Goal: Task Accomplishment & Management: Manage account settings

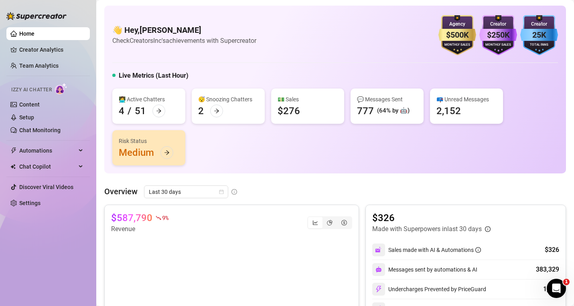
click at [34, 34] on link "Home" at bounding box center [26, 33] width 15 height 6
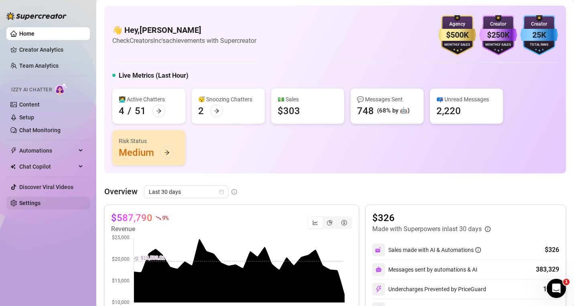
click at [32, 204] on link "Settings" at bounding box center [29, 203] width 21 height 6
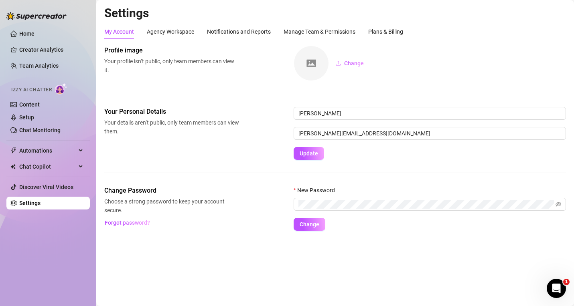
click at [35, 57] on ul "Home Creator Analytics Team Analytics Izzy AI Chatter Content Setup Chat Monito…" at bounding box center [47, 118] width 83 height 189
click at [32, 49] on link "Creator Analytics" at bounding box center [51, 49] width 64 height 13
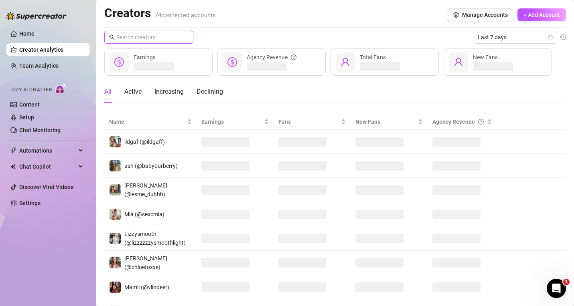
click at [153, 38] on input "text" at bounding box center [149, 37] width 66 height 9
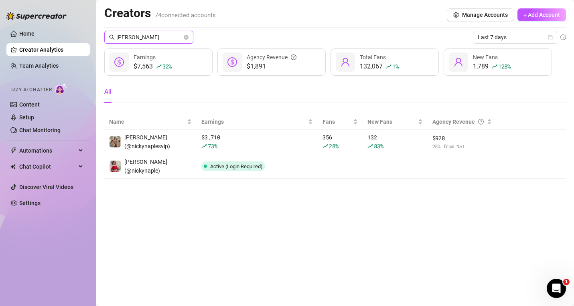
type input "[PERSON_NAME]"
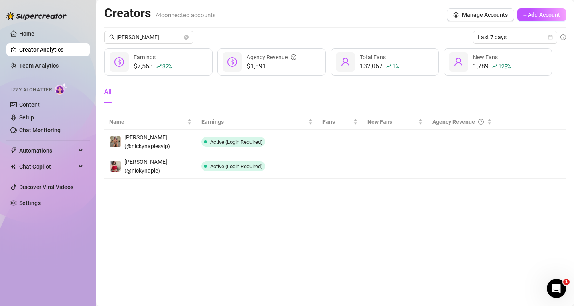
click at [33, 259] on div "Home Creator Analytics Team Analytics Izzy AI Chatter Content Setup Chat Monito…" at bounding box center [47, 149] width 83 height 299
click at [29, 34] on link "Home" at bounding box center [26, 33] width 15 height 6
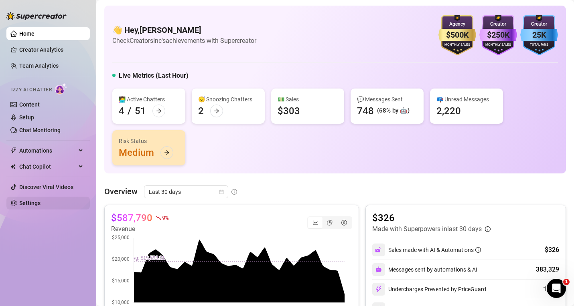
click at [28, 201] on link "Settings" at bounding box center [29, 203] width 21 height 6
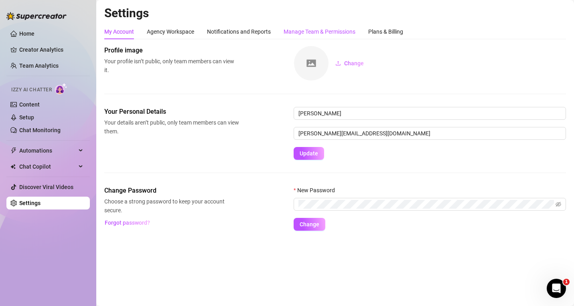
click at [308, 30] on div "Manage Team & Permissions" at bounding box center [319, 31] width 72 height 9
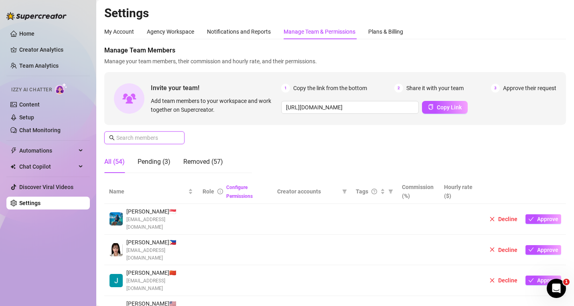
click at [156, 134] on input "text" at bounding box center [144, 138] width 57 height 9
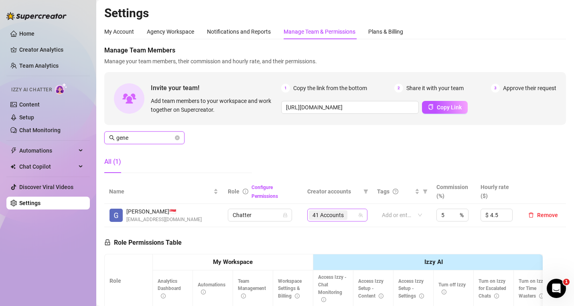
click at [347, 214] on div "41 Accounts" at bounding box center [333, 215] width 49 height 11
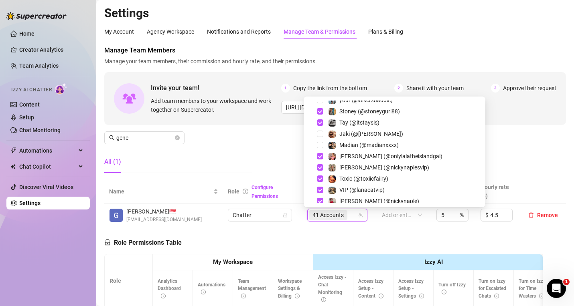
scroll to position [709, 0]
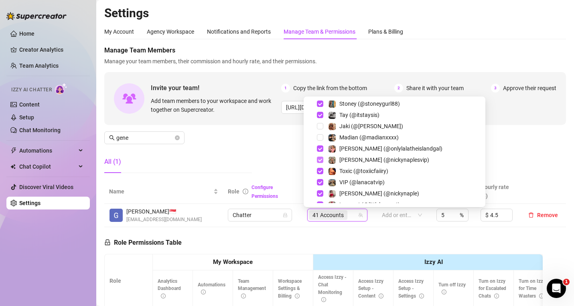
click at [319, 160] on span "Select tree node" at bounding box center [320, 160] width 6 height 6
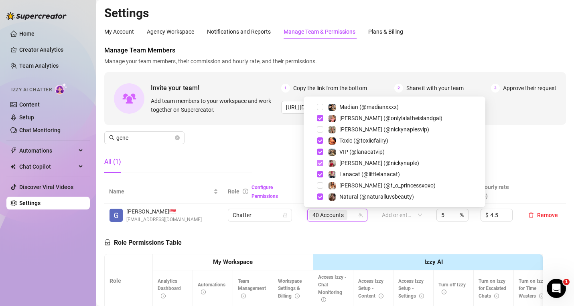
click at [322, 163] on span "Select tree node" at bounding box center [320, 163] width 6 height 6
click at [281, 150] on div "Manage Team Members Manage your team members, their commission and hourly rate,…" at bounding box center [334, 113] width 461 height 134
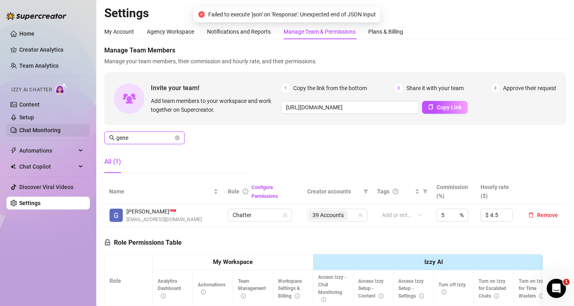
drag, startPoint x: 147, startPoint y: 140, endPoint x: 76, endPoint y: 130, distance: 72.2
click at [76, 130] on div "Home Creator Analytics Team Analytics Izzy AI Chatter Content Setup Chat Monito…" at bounding box center [287, 153] width 574 height 306
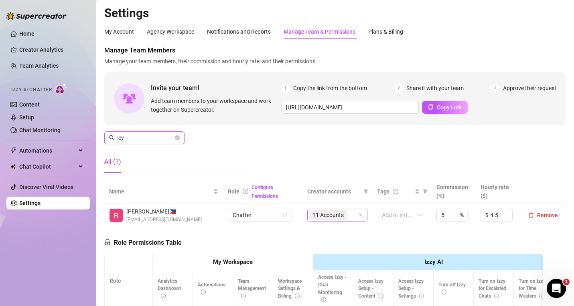
click at [351, 212] on div "11 Accounts" at bounding box center [333, 215] width 49 height 11
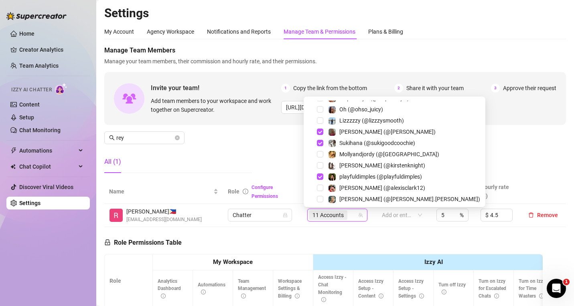
scroll to position [250, 0]
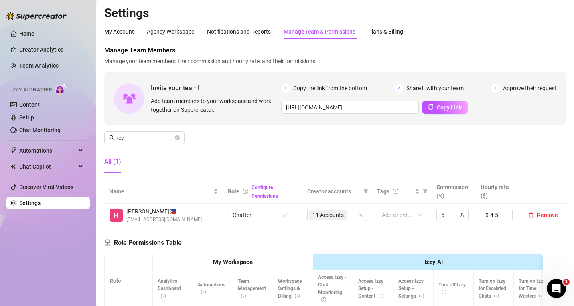
click at [298, 8] on h2 "Settings" at bounding box center [334, 13] width 461 height 15
drag, startPoint x: 135, startPoint y: 139, endPoint x: 73, endPoint y: 123, distance: 63.8
click at [85, 127] on div "Home Creator Analytics Team Analytics Izzy AI Chatter Content Setup Chat Monito…" at bounding box center [287, 153] width 574 height 306
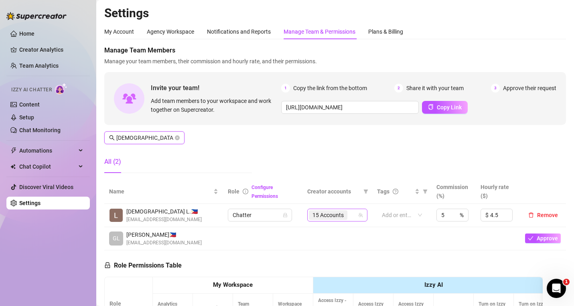
click at [352, 218] on div "15 Accounts" at bounding box center [333, 215] width 49 height 11
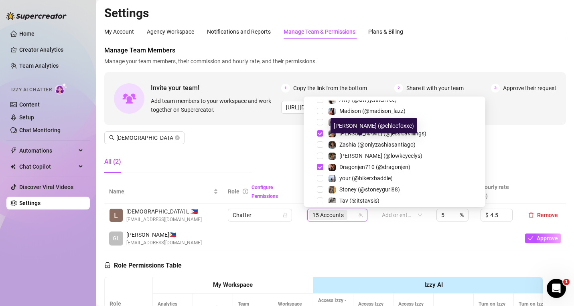
scroll to position [739, 0]
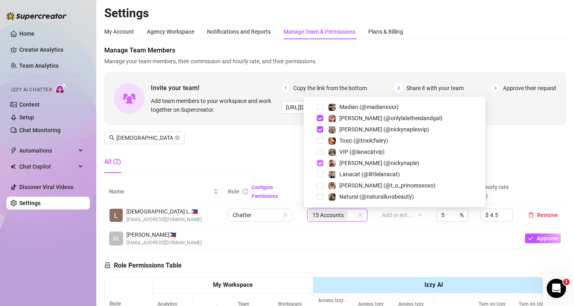
click at [319, 163] on span "Select tree node" at bounding box center [320, 163] width 6 height 6
click at [321, 130] on span "Select tree node" at bounding box center [320, 129] width 6 height 6
click at [283, 137] on div "Manage Team Members Manage your team members, their commission and hourly rate,…" at bounding box center [334, 113] width 461 height 134
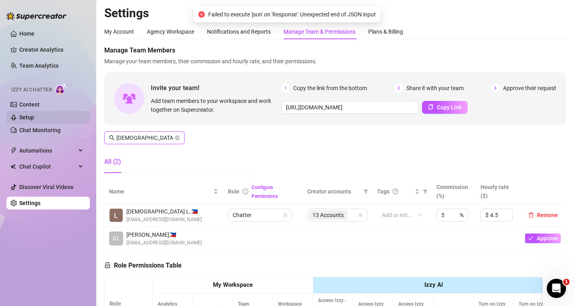
drag, startPoint x: 141, startPoint y: 137, endPoint x: 59, endPoint y: 118, distance: 84.3
click at [59, 118] on div "Home Creator Analytics Team Analytics Izzy AI Chatter Content Setup Chat Monito…" at bounding box center [287, 153] width 574 height 306
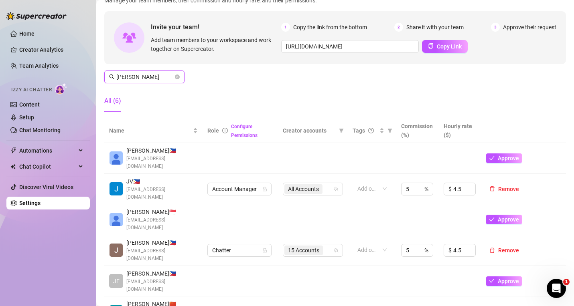
scroll to position [80, 0]
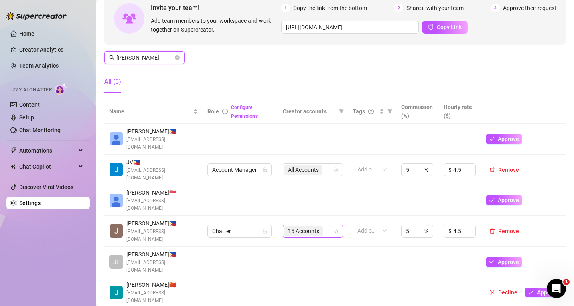
click at [326, 226] on div "15 Accounts" at bounding box center [308, 231] width 49 height 11
type input "[PERSON_NAME]"
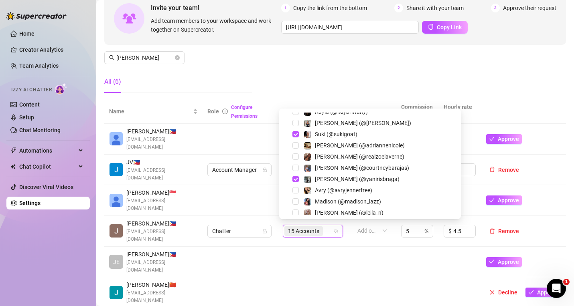
scroll to position [739, 0]
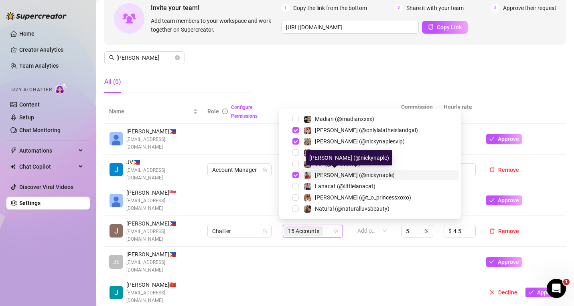
click at [317, 175] on span "[PERSON_NAME] (@nickynaple)" at bounding box center [355, 175] width 80 height 6
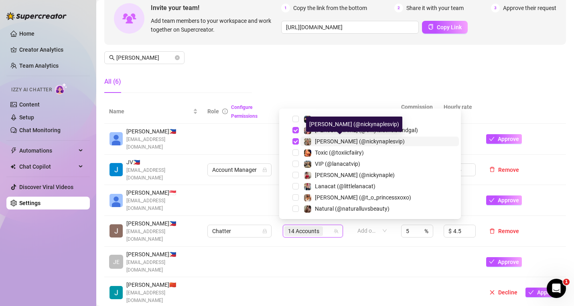
click at [316, 142] on span "[PERSON_NAME] (@nickynaplesvip)" at bounding box center [360, 141] width 90 height 6
click at [313, 97] on div "Manage Team Members Manage your team members, their commission and hourly rate,…" at bounding box center [334, 33] width 461 height 134
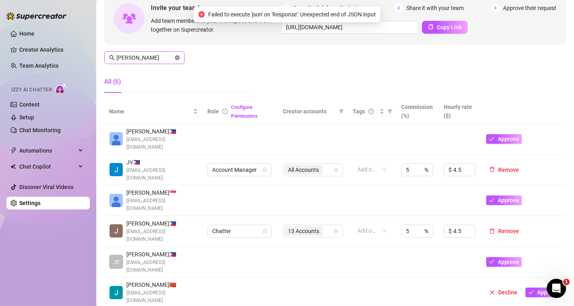
click at [178, 56] on icon "close-circle" at bounding box center [177, 57] width 5 height 5
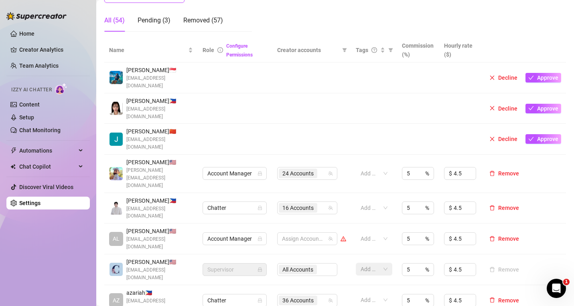
scroll to position [160, 0]
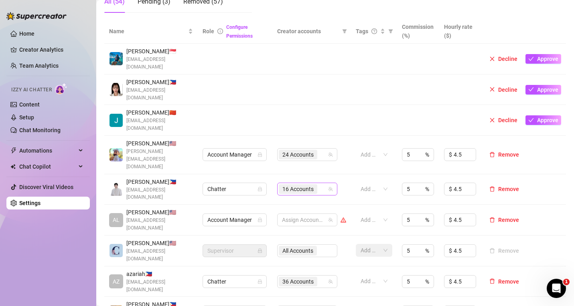
click at [318, 184] on div "16 Accounts" at bounding box center [303, 189] width 49 height 11
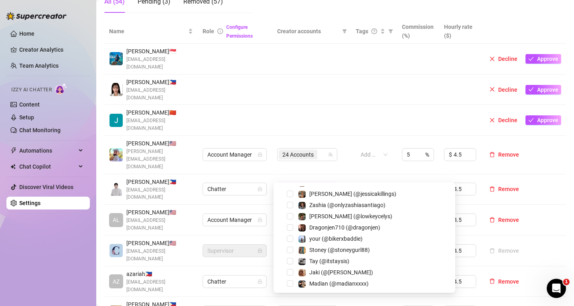
scroll to position [614, 0]
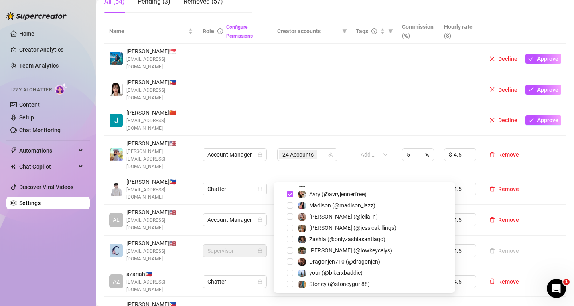
click at [342, 75] on td at bounding box center [311, 90] width 79 height 31
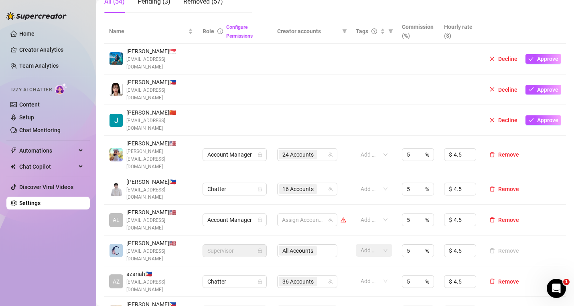
scroll to position [241, 0]
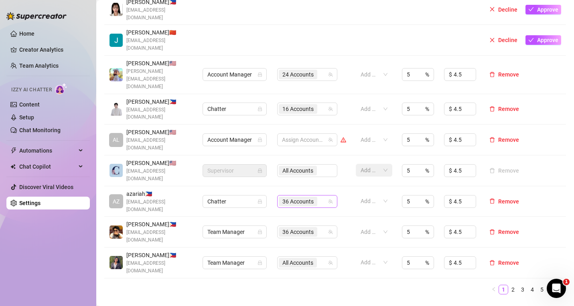
click at [323, 196] on div "36 Accounts" at bounding box center [303, 201] width 49 height 11
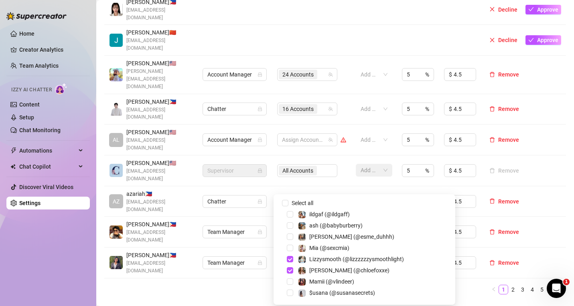
scroll to position [739, 0]
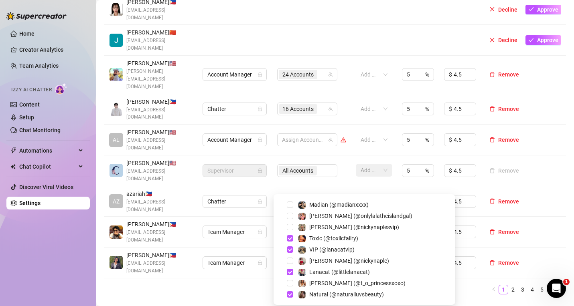
click at [361, 39] on td at bounding box center [374, 40] width 47 height 31
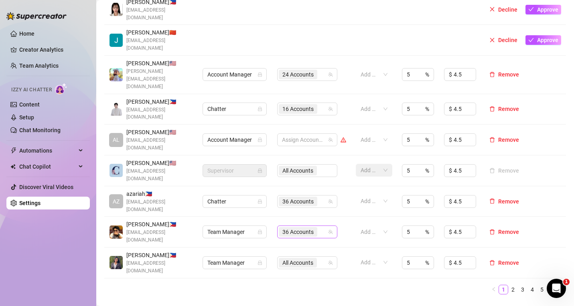
click at [323, 227] on div "36 Accounts" at bounding box center [303, 232] width 49 height 11
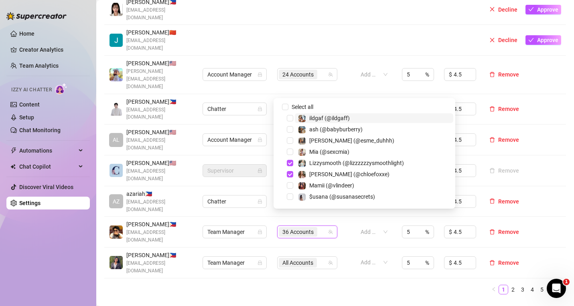
click at [333, 259] on td "All Accounts" at bounding box center [311, 263] width 79 height 31
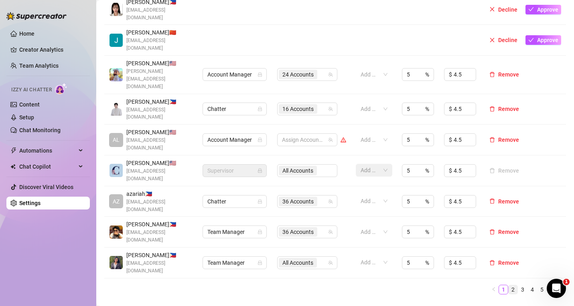
click at [508, 285] on link "2" at bounding box center [512, 289] width 9 height 9
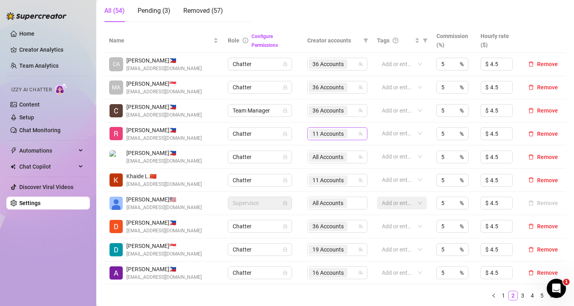
scroll to position [160, 0]
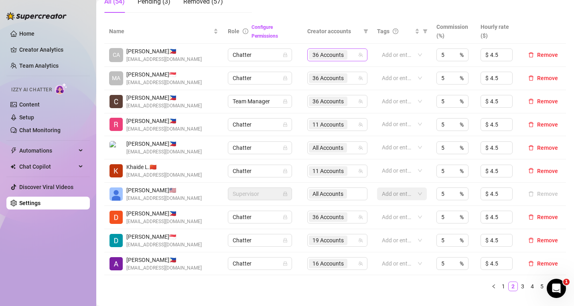
click at [348, 54] on div "36 Accounts" at bounding box center [333, 54] width 49 height 11
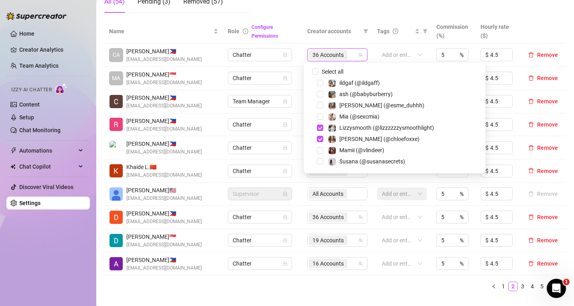
scroll to position [739, 0]
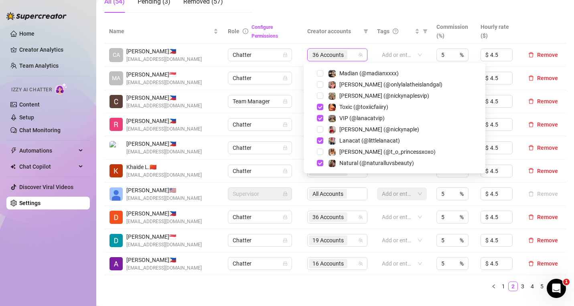
click at [204, 71] on div "MA [PERSON_NAME] 🇸🇬 [EMAIL_ADDRESS][DOMAIN_NAME]" at bounding box center [163, 78] width 109 height 16
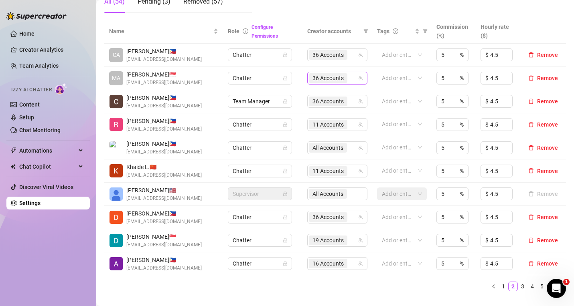
click at [353, 77] on div "36 Accounts" at bounding box center [333, 78] width 49 height 11
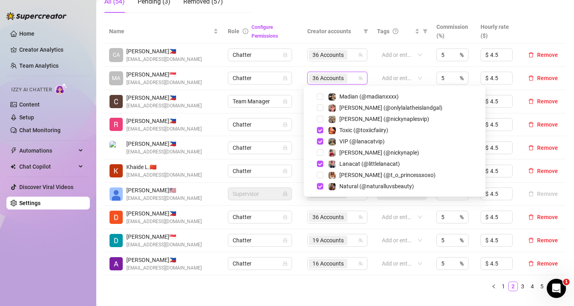
click at [161, 118] on span "[PERSON_NAME] 🇵🇭" at bounding box center [163, 121] width 75 height 9
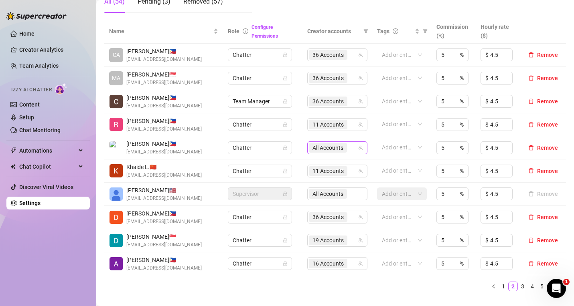
click at [343, 147] on span "All Accounts" at bounding box center [328, 148] width 38 height 10
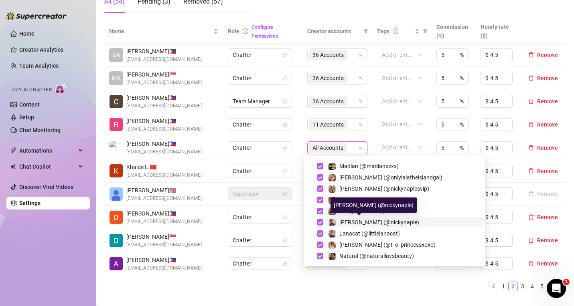
click at [344, 221] on span "[PERSON_NAME] (@nickynaple)" at bounding box center [379, 222] width 80 height 6
checkbox input "false"
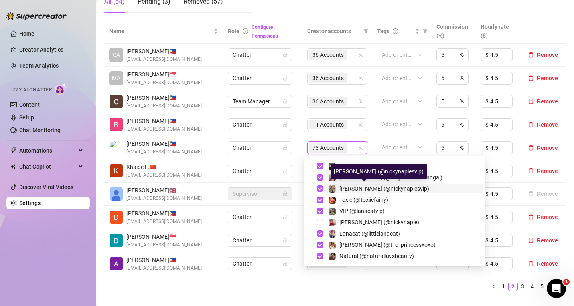
click at [347, 187] on span "[PERSON_NAME] (@nickynaplesvip)" at bounding box center [384, 189] width 90 height 6
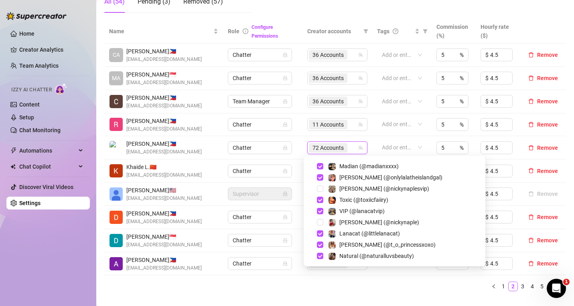
click at [380, 117] on td "Add or enter new" at bounding box center [401, 124] width 59 height 23
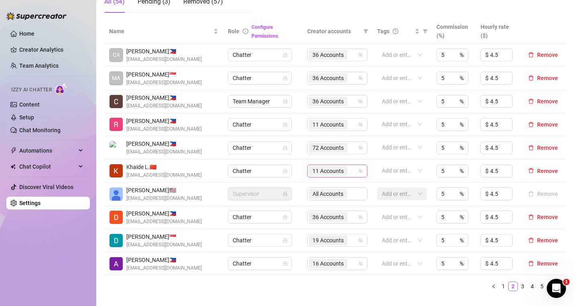
click at [347, 168] on div "11 Accounts" at bounding box center [333, 171] width 49 height 11
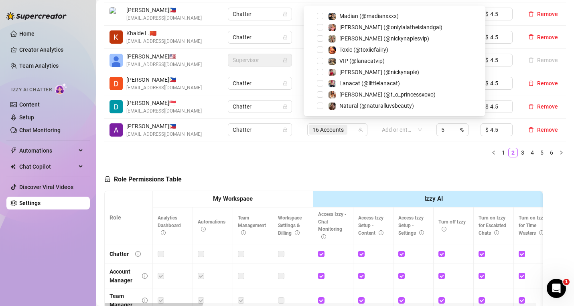
scroll to position [180, 0]
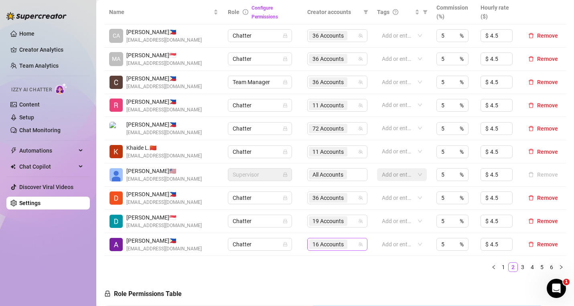
click at [348, 247] on div "16 Accounts" at bounding box center [333, 244] width 49 height 11
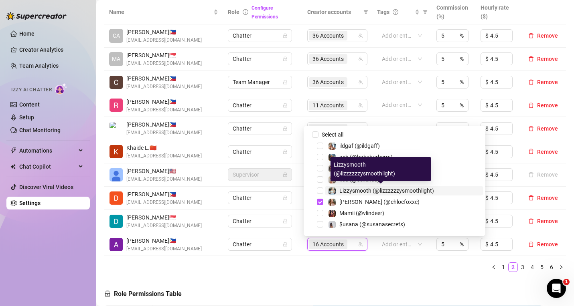
scroll to position [739, 0]
